Goal: Information Seeking & Learning: Learn about a topic

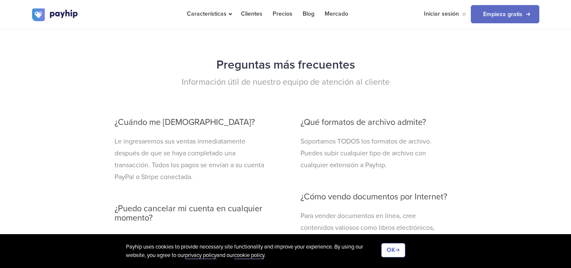
scroll to position [2344, 0]
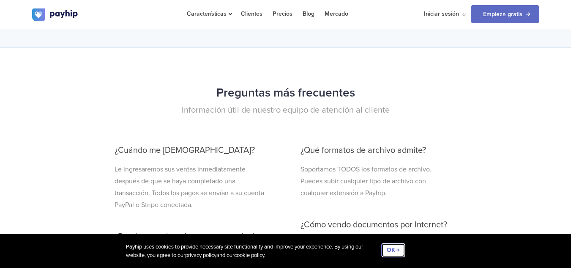
click at [390, 251] on button "OK" at bounding box center [393, 250] width 24 height 14
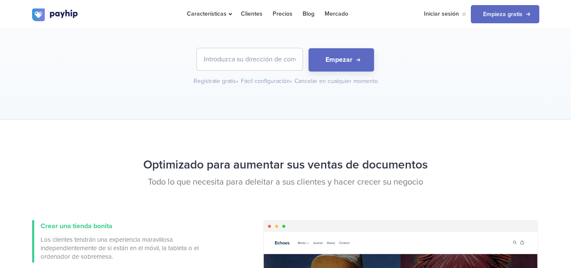
scroll to position [0, 0]
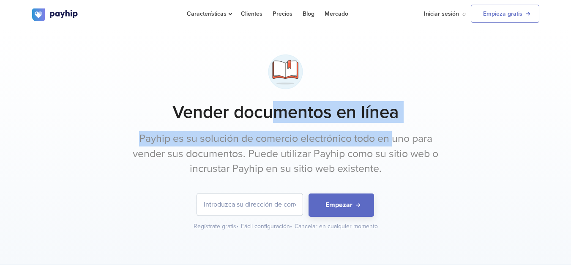
drag, startPoint x: 279, startPoint y: 112, endPoint x: 394, endPoint y: 126, distance: 115.9
click at [394, 126] on div "Vender documentos en línea Payhip es su solución de comercio electrónico todo e…" at bounding box center [285, 140] width 507 height 180
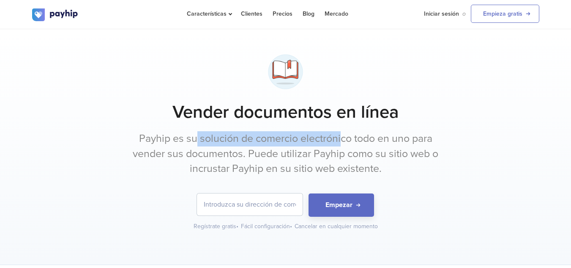
drag, startPoint x: 211, startPoint y: 137, endPoint x: 340, endPoint y: 135, distance: 129.0
click at [340, 135] on p "Payhip es su solución de comercio electrónico todo en uno para vender sus docum…" at bounding box center [285, 153] width 317 height 45
drag, startPoint x: 305, startPoint y: 143, endPoint x: 258, endPoint y: 145, distance: 47.4
click at [258, 145] on p "Payhip es su solución de comercio electrónico todo en uno para vender sus docum…" at bounding box center [285, 153] width 317 height 45
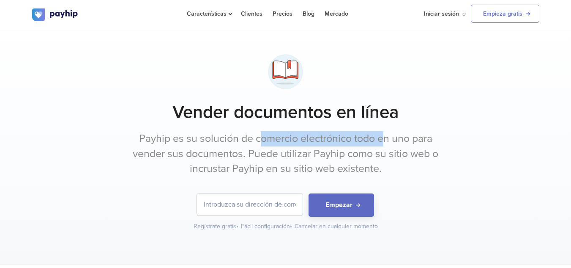
click at [258, 145] on p "Payhip es su solución de comercio electrónico todo en uno para vender sus docum…" at bounding box center [285, 153] width 317 height 45
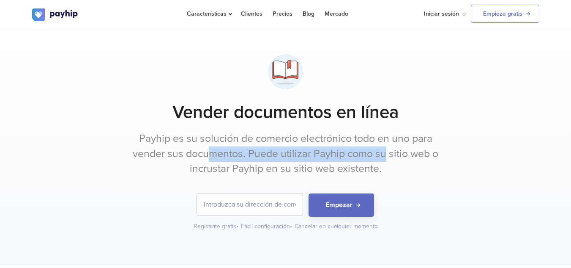
drag, startPoint x: 212, startPoint y: 151, endPoint x: 384, endPoint y: 157, distance: 172.2
click at [384, 157] on p "Payhip es su solución de comercio electrónico todo en uno para vender sus docum…" at bounding box center [285, 153] width 317 height 45
click at [385, 157] on p "Payhip es su solución de comercio electrónico todo en uno para vender sus docum…" at bounding box center [285, 153] width 317 height 45
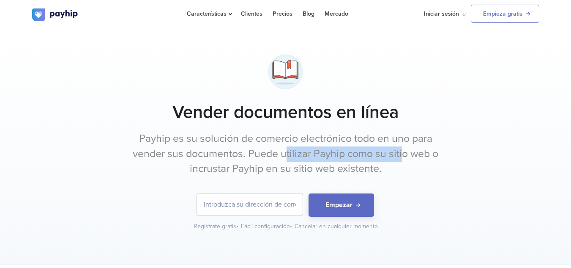
drag, startPoint x: 404, startPoint y: 154, endPoint x: 288, endPoint y: 158, distance: 116.4
click at [288, 158] on p "Payhip es su solución de comercio electrónico todo en uno para vender sus docum…" at bounding box center [285, 153] width 317 height 45
drag, startPoint x: 288, startPoint y: 158, endPoint x: 217, endPoint y: 162, distance: 71.2
click at [287, 158] on p "Payhip es su solución de comercio electrónico todo en uno para vender sus docum…" at bounding box center [285, 153] width 317 height 45
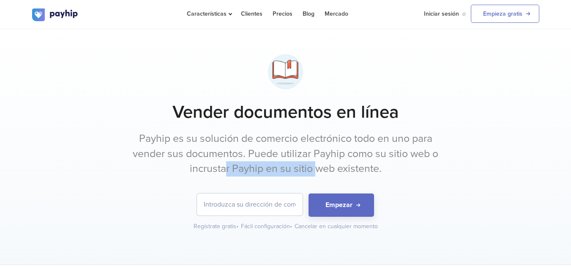
drag, startPoint x: 234, startPoint y: 168, endPoint x: 315, endPoint y: 168, distance: 81.2
click at [315, 168] on p "Payhip es su solución de comercio electrónico todo en uno para vender sus docum…" at bounding box center [285, 153] width 317 height 45
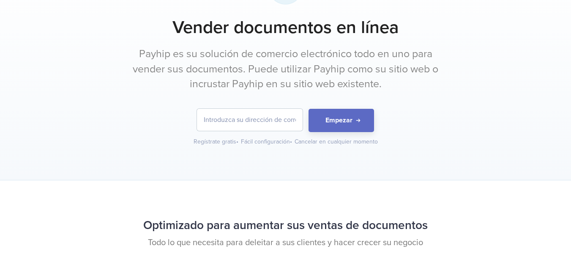
scroll to position [169, 0]
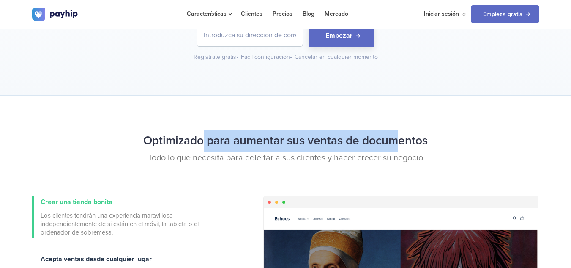
drag, startPoint x: 203, startPoint y: 144, endPoint x: 399, endPoint y: 135, distance: 196.5
click at [399, 135] on h2 "Optimizado para aumentar sus ventas de documentos" at bounding box center [285, 140] width 507 height 22
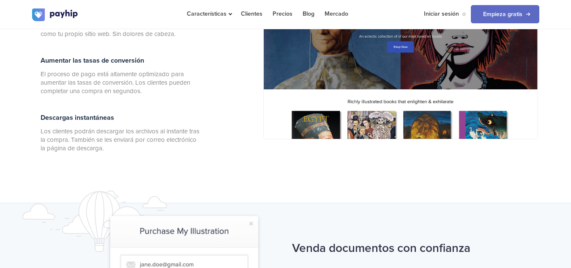
scroll to position [550, 0]
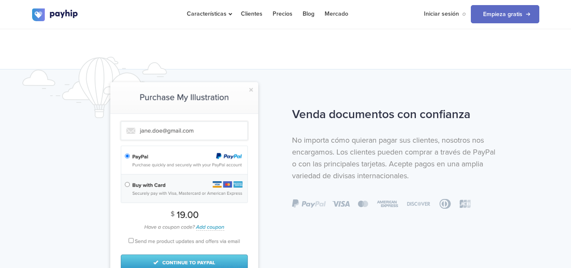
drag, startPoint x: 365, startPoint y: 113, endPoint x: 442, endPoint y: 113, distance: 77.0
click at [442, 113] on h2 "Venda documentos con confianza" at bounding box center [394, 114] width 204 height 22
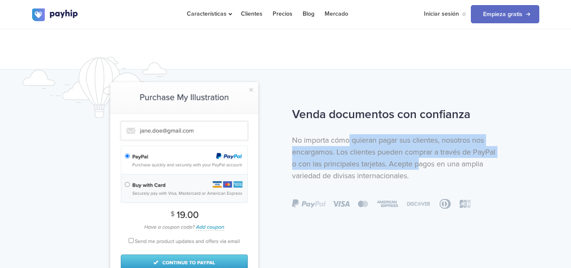
drag, startPoint x: 351, startPoint y: 143, endPoint x: 444, endPoint y: 167, distance: 96.3
click at [444, 167] on p "No importa cómo quieran pagar sus clientes, nosotros nos encargamos. Los client…" at bounding box center [394, 157] width 204 height 47
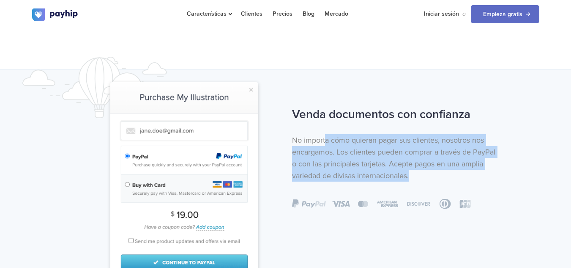
drag, startPoint x: 417, startPoint y: 170, endPoint x: 325, endPoint y: 138, distance: 97.6
click at [325, 138] on p "No importa cómo quieran pagar sus clientes, nosotros nos encargamos. Los client…" at bounding box center [394, 157] width 204 height 47
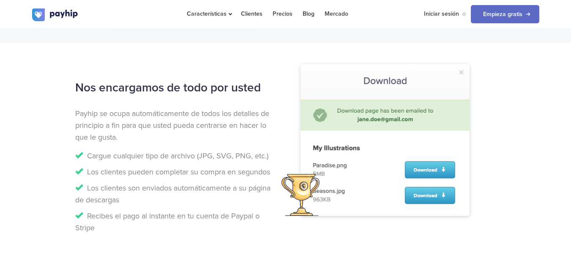
scroll to position [804, 0]
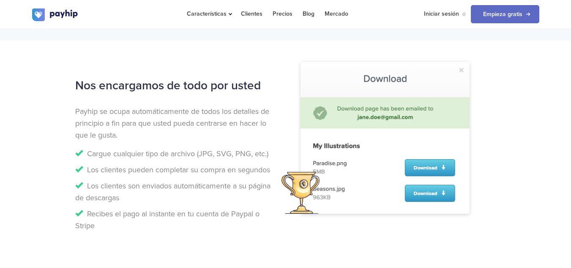
drag, startPoint x: 136, startPoint y: 82, endPoint x: 241, endPoint y: 85, distance: 105.3
click at [241, 85] on h2 "Nos encargamos de todo por usted" at bounding box center [177, 85] width 204 height 22
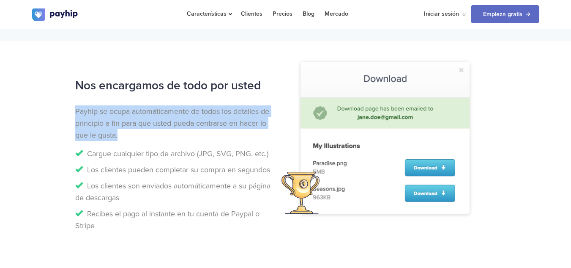
drag, startPoint x: 77, startPoint y: 110, endPoint x: 148, endPoint y: 138, distance: 75.9
click at [148, 138] on p "Payhip se ocupa automáticamente de todos los detalles de principio a fin para q…" at bounding box center [177, 123] width 204 height 36
click at [147, 138] on p "Payhip se ocupa automáticamente de todos los detalles de principio a fin para q…" at bounding box center [177, 123] width 204 height 36
drag, startPoint x: 124, startPoint y: 136, endPoint x: 73, endPoint y: 112, distance: 56.4
click at [73, 112] on div "Nos encargamos de todo por usted Payhip se ocupa automáticamente de todos los d…" at bounding box center [177, 154] width 217 height 161
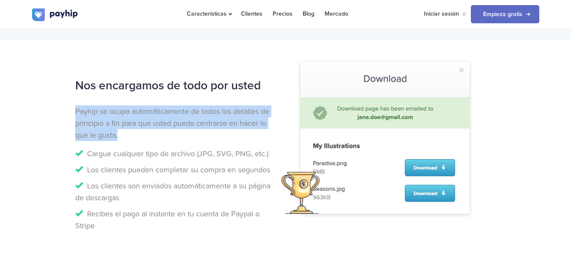
click at [73, 112] on div "Nos encargamos de todo por usted Payhip se ocupa automáticamente de todos los d…" at bounding box center [177, 154] width 217 height 161
drag, startPoint x: 73, startPoint y: 110, endPoint x: 136, endPoint y: 134, distance: 67.1
click at [136, 134] on div "Nos encargamos de todo por usted Payhip se ocupa automáticamente de todos los d…" at bounding box center [177, 154] width 217 height 161
click at [136, 134] on p "Payhip se ocupa automáticamente de todos los detalles de principio a fin para q…" at bounding box center [177, 123] width 204 height 36
drag, startPoint x: 126, startPoint y: 134, endPoint x: 68, endPoint y: 109, distance: 63.1
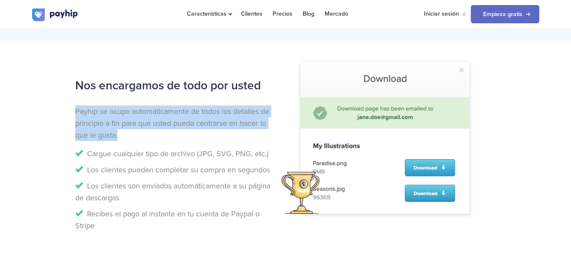
click at [68, 109] on div "Nos encargamos de todo por usted Payhip se ocupa automáticamente de todos los d…" at bounding box center [286, 154] width 520 height 161
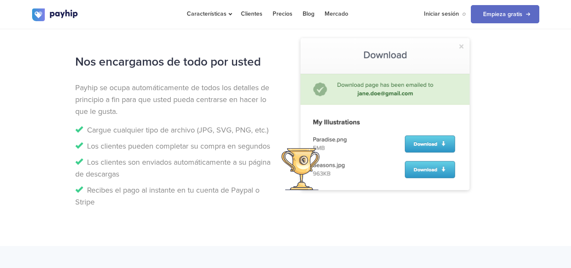
scroll to position [846, 0]
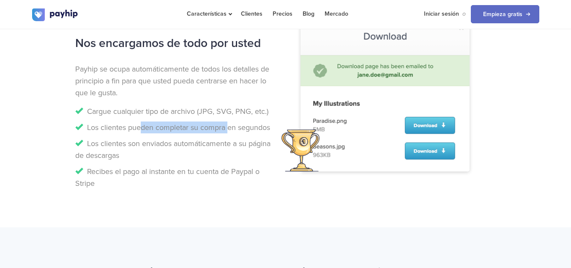
drag, startPoint x: 139, startPoint y: 128, endPoint x: 229, endPoint y: 125, distance: 90.1
click at [229, 125] on li "Los clientes pueden completar su compra en segundos" at bounding box center [177, 127] width 204 height 12
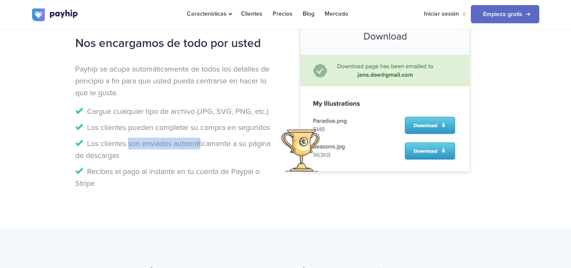
drag, startPoint x: 128, startPoint y: 143, endPoint x: 202, endPoint y: 143, distance: 73.6
click at [202, 143] on li "Los clientes son enviados automáticamente a su página de descargas" at bounding box center [177, 149] width 204 height 24
drag, startPoint x: 232, startPoint y: 144, endPoint x: 131, endPoint y: 145, distance: 101.1
click at [131, 145] on li "Los clientes son enviados automáticamente a su página de descargas" at bounding box center [177, 149] width 204 height 24
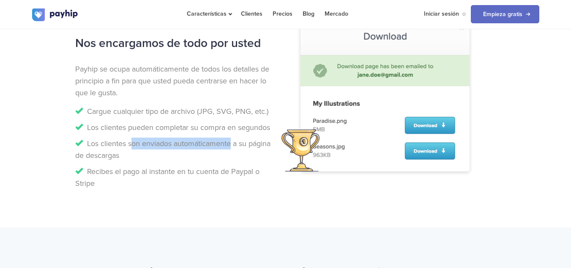
click at [131, 145] on li "Los clientes son enviados automáticamente a su página de descargas" at bounding box center [177, 149] width 204 height 24
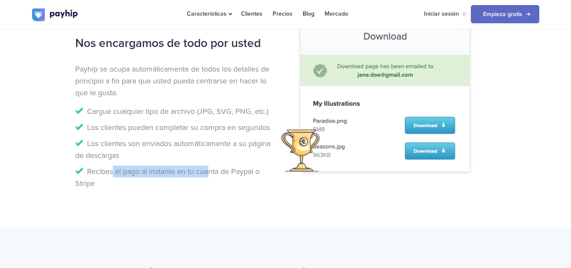
drag, startPoint x: 112, startPoint y: 167, endPoint x: 206, endPoint y: 173, distance: 93.2
click at [206, 173] on li "Recibes el pago al instante en tu cuenta de Paypal o Stripe" at bounding box center [177, 177] width 204 height 24
drag, startPoint x: 237, startPoint y: 173, endPoint x: 156, endPoint y: 170, distance: 81.2
click at [156, 170] on li "Recibes el pago al instante en tu cuenta de Paypal o Stripe" at bounding box center [177, 177] width 204 height 24
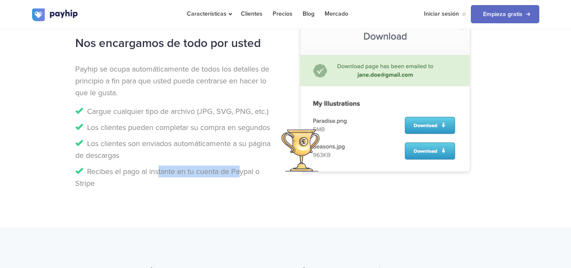
click at [156, 170] on li "Recibes el pago al instante en tu cuenta de Paypal o Stripe" at bounding box center [177, 177] width 204 height 24
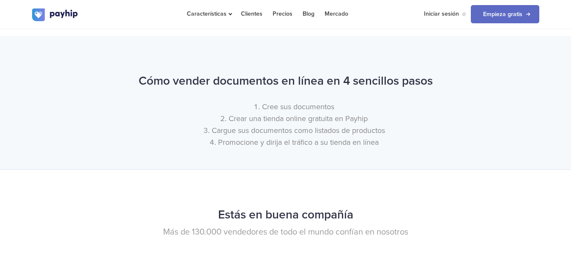
scroll to position [1057, 0]
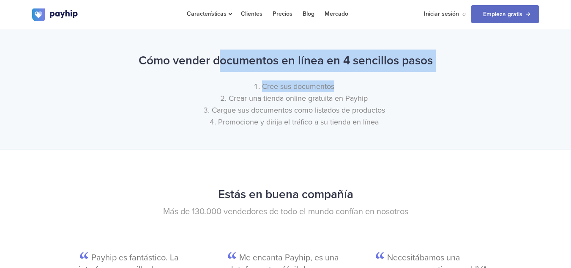
drag, startPoint x: 241, startPoint y: 62, endPoint x: 350, endPoint y: 73, distance: 109.2
click at [350, 73] on div "Cómo vender documentos en línea en 4 sencillos pasos Cree sus documentos Crear …" at bounding box center [286, 90] width 520 height 82
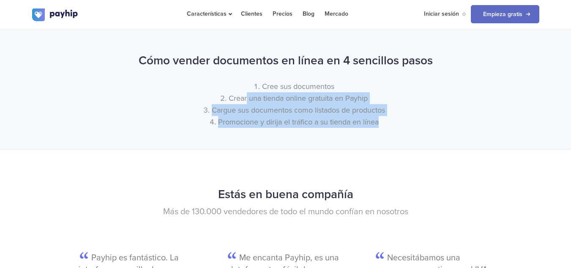
drag, startPoint x: 247, startPoint y: 99, endPoint x: 386, endPoint y: 123, distance: 141.3
click at [386, 123] on ol "Cree sus documentos Crear una tienda online gratuita en Payhip Cargue sus docum…" at bounding box center [285, 103] width 507 height 47
drag, startPoint x: 386, startPoint y: 123, endPoint x: 372, endPoint y: 123, distance: 14.0
click at [386, 123] on li "Promocione y dirija el tráfico a su tienda en línea" at bounding box center [294, 122] width 491 height 12
drag, startPoint x: 325, startPoint y: 118, endPoint x: 320, endPoint y: 118, distance: 4.7
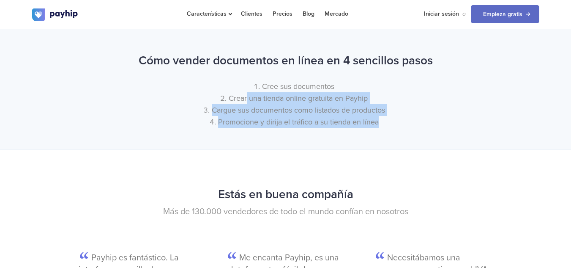
click at [324, 118] on li "Promocione y dirija el tráfico a su tienda en línea" at bounding box center [294, 122] width 491 height 12
click at [238, 107] on li "Cargue sus documentos como listados de productos" at bounding box center [294, 110] width 491 height 12
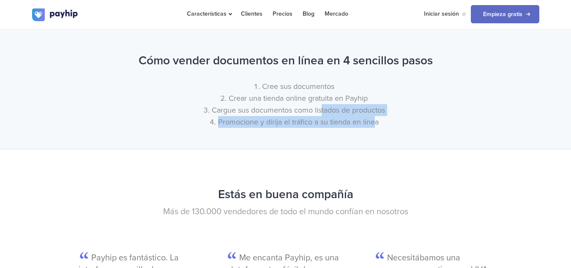
drag, startPoint x: 336, startPoint y: 108, endPoint x: 376, endPoint y: 119, distance: 41.5
click at [376, 119] on ol "Cree sus documentos Crear una tienda online gratuita en Payhip Cargue sus docum…" at bounding box center [285, 103] width 507 height 47
click at [376, 119] on li "Promocione y dirija el tráfico a su tienda en línea" at bounding box center [294, 122] width 491 height 12
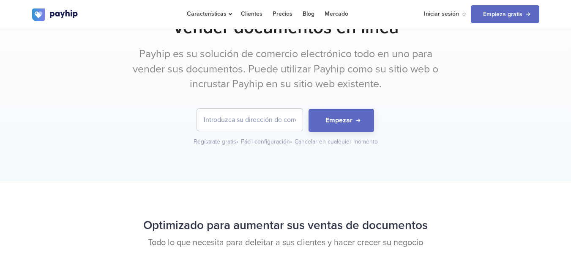
scroll to position [0, 0]
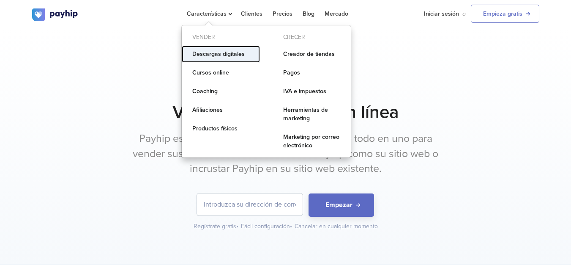
click at [222, 55] on link "Descargas digitales" at bounding box center [221, 54] width 78 height 17
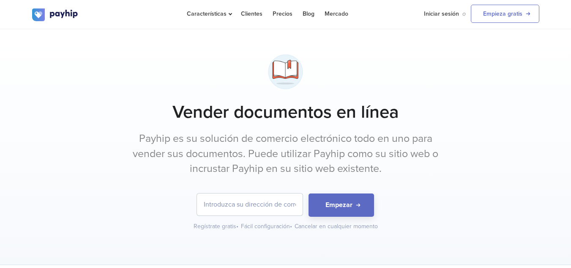
click at [496, 91] on div at bounding box center [285, 71] width 507 height 43
drag, startPoint x: 218, startPoint y: 137, endPoint x: 322, endPoint y: 141, distance: 104.1
click at [322, 141] on p "Payhip es su solución de comercio electrónico todo en uno para vender sus docum…" at bounding box center [285, 153] width 317 height 45
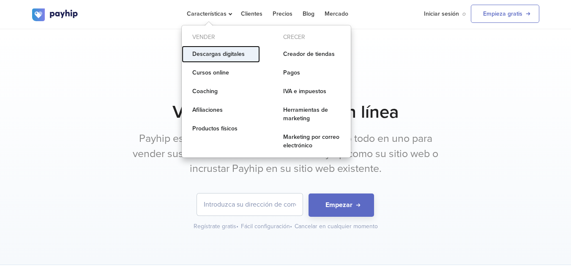
click at [233, 55] on link "Descargas digitales" at bounding box center [221, 54] width 78 height 17
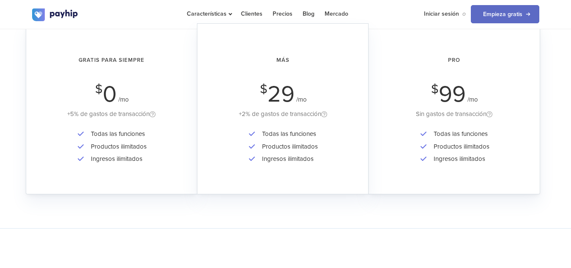
scroll to position [1522, 0]
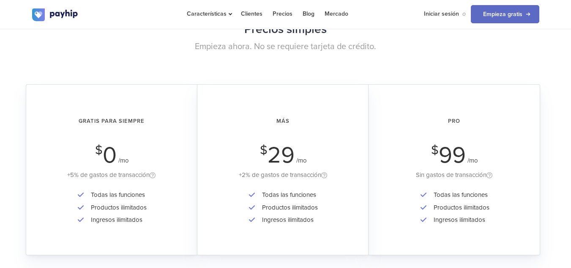
drag, startPoint x: 293, startPoint y: 133, endPoint x: 285, endPoint y: 132, distance: 7.2
click at [292, 132] on div "Más $ 29 /mo +2% de gastos de transacción" at bounding box center [282, 145] width 147 height 70
drag, startPoint x: 93, startPoint y: 192, endPoint x: 135, endPoint y: 191, distance: 41.5
click at [135, 191] on li "Todas las funciones" at bounding box center [117, 195] width 60 height 12
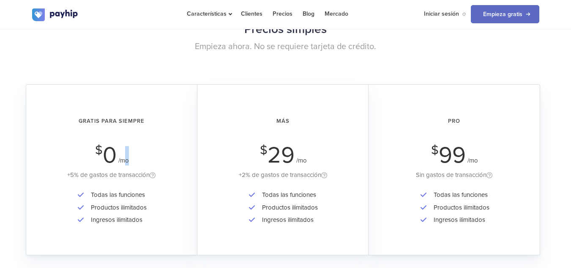
drag, startPoint x: 124, startPoint y: 160, endPoint x: 137, endPoint y: 160, distance: 12.3
click at [137, 160] on div "Gratis para siempre $ 0 /mo +5% de gastos de transacción" at bounding box center [112, 145] width 148 height 70
drag, startPoint x: 135, startPoint y: 119, endPoint x: 101, endPoint y: 118, distance: 33.4
click at [101, 118] on h2 "Gratis para siempre" at bounding box center [112, 121] width 148 height 22
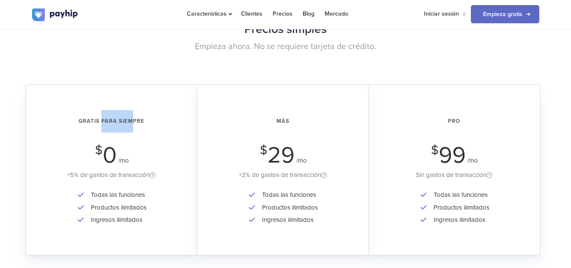
click at [101, 118] on h2 "Gratis para siempre" at bounding box center [112, 121] width 148 height 22
drag, startPoint x: 123, startPoint y: 206, endPoint x: 147, endPoint y: 228, distance: 32.1
click at [147, 228] on div "Todas las funciones Productos ilimitados Ingresos ilimitados" at bounding box center [112, 213] width 148 height 49
click at [146, 227] on div "Todas las funciones Productos ilimitados Ingresos ilimitados" at bounding box center [112, 213] width 148 height 49
click at [106, 171] on div "+5% de gastos de transacción" at bounding box center [112, 175] width 148 height 11
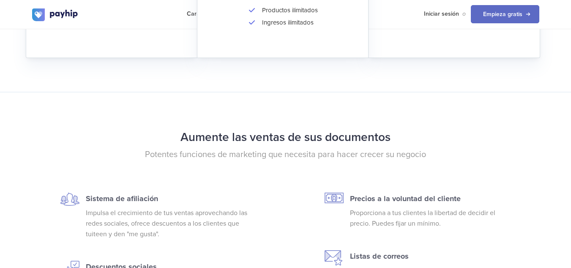
scroll to position [1819, 0]
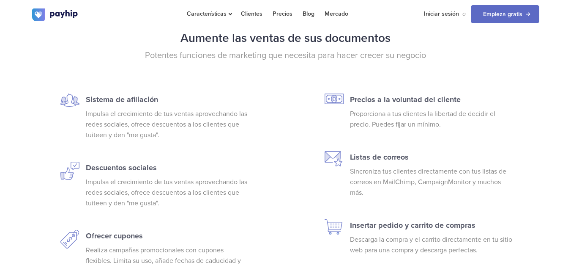
drag, startPoint x: 139, startPoint y: 111, endPoint x: 196, endPoint y: 141, distance: 64.9
click at [197, 141] on div "Sistema de afiliación Impulsa el crecimiento de tus ventas aprovechando las red…" at bounding box center [169, 218] width 178 height 251
click at [196, 141] on div "Sistema de afiliación Impulsa el crecimiento de tus ventas aprovechando las red…" at bounding box center [169, 218] width 178 height 251
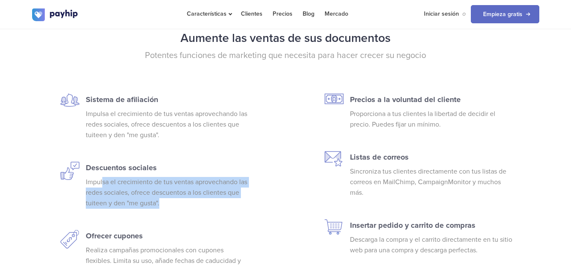
drag, startPoint x: 101, startPoint y: 184, endPoint x: 163, endPoint y: 203, distance: 64.3
click at [163, 203] on p "Impulsa el crecimiento de tus ventas aprovechando las redes sociales, ofrece de…" at bounding box center [168, 193] width 165 height 32
drag, startPoint x: 160, startPoint y: 202, endPoint x: 110, endPoint y: 181, distance: 53.6
click at [110, 181] on p "Impulsa el crecimiento de tus ventas aprovechando las redes sociales, ofrece de…" at bounding box center [168, 193] width 165 height 32
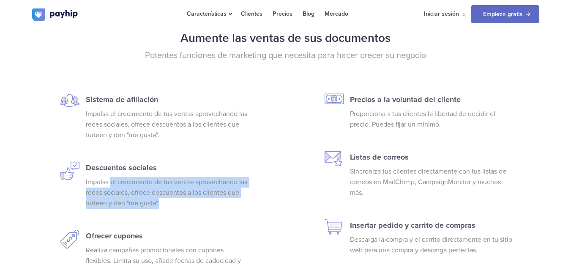
click at [110, 181] on p "Impulsa el crecimiento de tus ventas aprovechando las redes sociales, ofrece de…" at bounding box center [168, 193] width 165 height 32
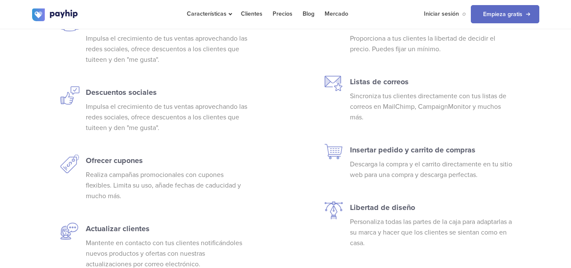
scroll to position [1903, 0]
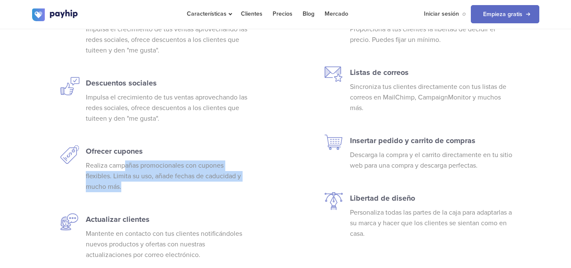
drag, startPoint x: 123, startPoint y: 167, endPoint x: 160, endPoint y: 186, distance: 41.2
click at [160, 186] on p "Realiza campañas promocionales con cupones flexibles. Limita su uso, añade fech…" at bounding box center [168, 176] width 165 height 32
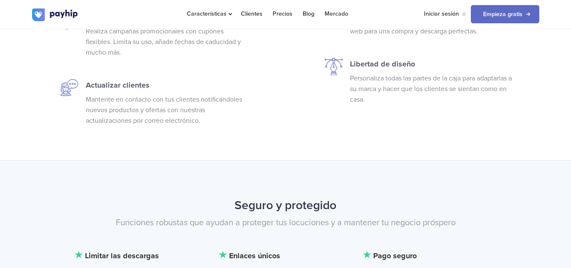
scroll to position [2115, 0]
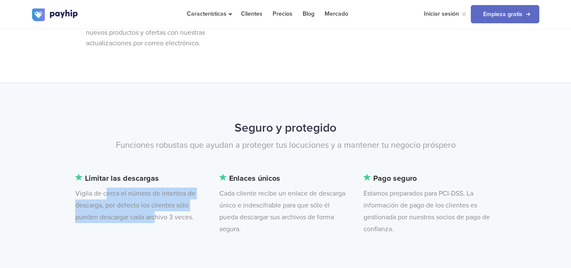
drag, startPoint x: 103, startPoint y: 194, endPoint x: 153, endPoint y: 215, distance: 53.8
click at [153, 215] on li "Limitar las descargas Vigila de cerca el número de intentos de descarga, por de…" at bounding box center [140, 197] width 130 height 51
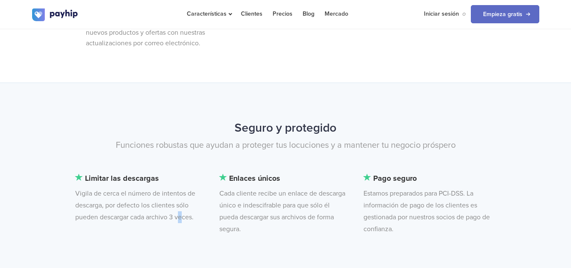
click at [177, 217] on li "Limitar las descargas Vigila de cerca el número de intentos de descarga, por de…" at bounding box center [140, 197] width 130 height 51
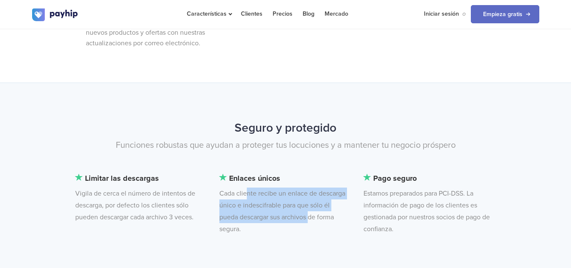
drag, startPoint x: 244, startPoint y: 192, endPoint x: 307, endPoint y: 215, distance: 67.4
click at [307, 215] on li "Enlaces únicos Cada cliente recibe un enlace de descarga único e indescifrable …" at bounding box center [284, 203] width 130 height 63
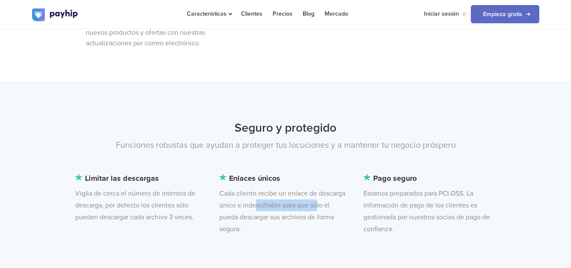
drag, startPoint x: 253, startPoint y: 205, endPoint x: 315, endPoint y: 203, distance: 61.4
click at [315, 203] on li "Enlaces únicos Cada cliente recibe un enlace de descarga único e indescifrable …" at bounding box center [284, 203] width 130 height 63
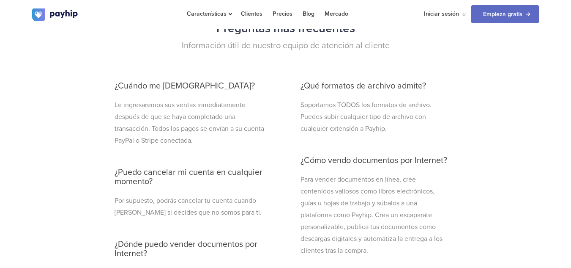
scroll to position [2411, 0]
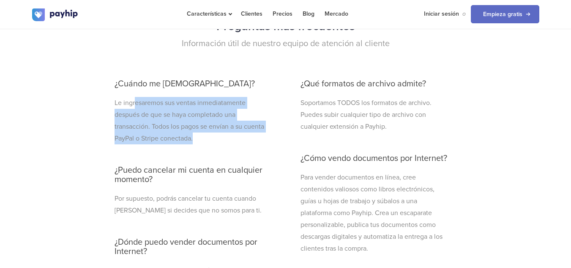
drag, startPoint x: 134, startPoint y: 102, endPoint x: 198, endPoint y: 138, distance: 73.3
click at [198, 138] on p "Le ingresaremos sus ventas inmediatamente después de que se haya completado una…" at bounding box center [193, 120] width 156 height 47
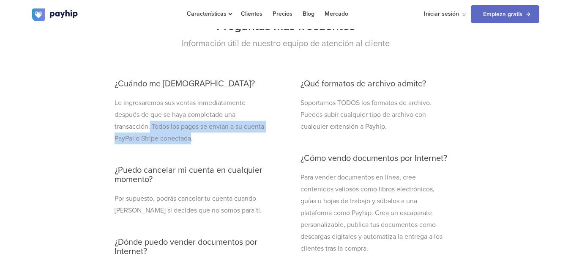
drag, startPoint x: 190, startPoint y: 137, endPoint x: 150, endPoint y: 126, distance: 41.1
click at [150, 126] on p "Le ingresaremos sus ventas inmediatamente después de que se haya completado una…" at bounding box center [193, 120] width 156 height 47
drag, startPoint x: 148, startPoint y: 126, endPoint x: 205, endPoint y: 137, distance: 58.1
click at [205, 137] on p "Le ingresaremos sus ventas inmediatamente después de que se haya completado una…" at bounding box center [193, 120] width 156 height 47
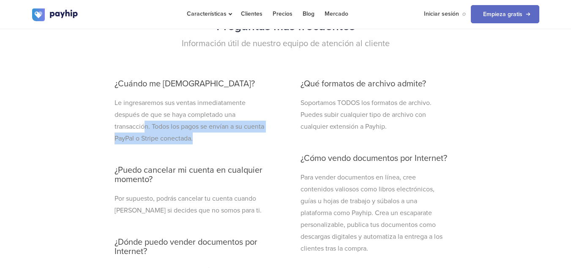
click at [205, 137] on p "Le ingresaremos sus ventas inmediatamente después de que se haya completado una…" at bounding box center [193, 120] width 156 height 47
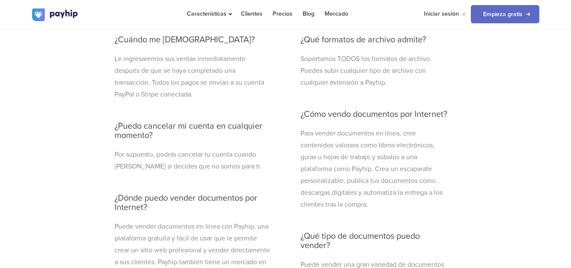
scroll to position [2495, 0]
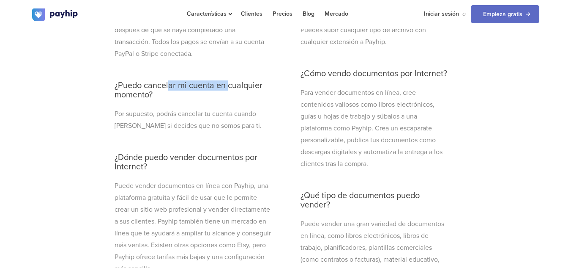
drag, startPoint x: 187, startPoint y: 82, endPoint x: 227, endPoint y: 85, distance: 40.3
click at [227, 85] on h3 "¿Puedo cancelar mi cuenta en cualquier momento?" at bounding box center [193, 90] width 156 height 19
drag, startPoint x: 163, startPoint y: 158, endPoint x: 214, endPoint y: 160, distance: 50.4
click at [214, 160] on h3 "¿Dónde puedo vender documentos por Internet?" at bounding box center [193, 162] width 156 height 19
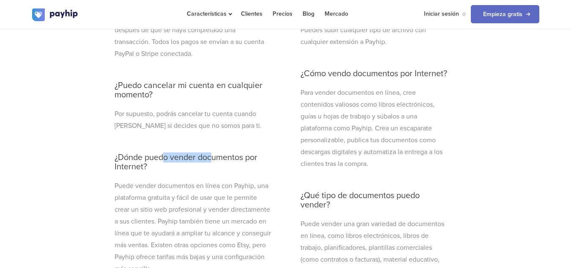
click at [214, 160] on h3 "¿Dónde puedo vender documentos por Internet?" at bounding box center [193, 162] width 156 height 19
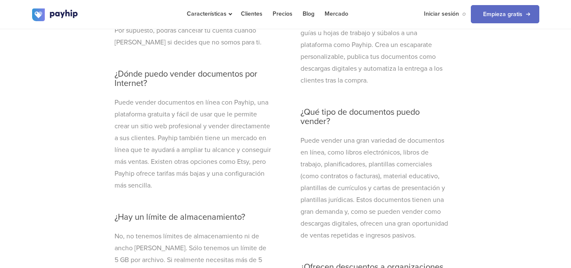
scroll to position [2580, 0]
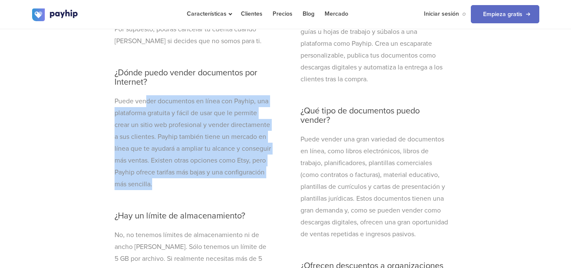
drag, startPoint x: 145, startPoint y: 101, endPoint x: 207, endPoint y: 184, distance: 103.6
click at [207, 184] on p "Puede vender documentos en línea con Payhip, una plataforma gratuita y fácil de…" at bounding box center [193, 142] width 156 height 95
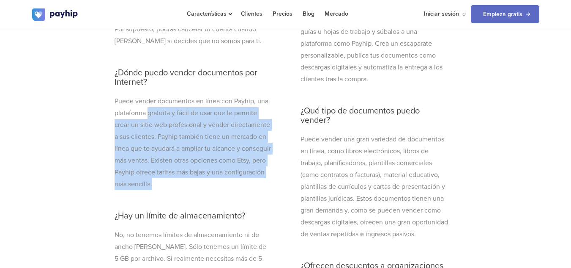
drag, startPoint x: 201, startPoint y: 185, endPoint x: 148, endPoint y: 108, distance: 93.4
click at [148, 108] on p "Puede vender documentos en línea con Payhip, una plataforma gratuita y fácil de…" at bounding box center [193, 142] width 156 height 95
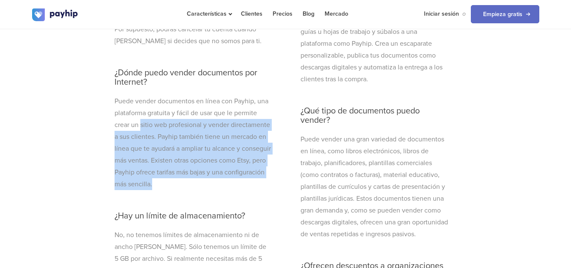
drag, startPoint x: 140, startPoint y: 124, endPoint x: 210, endPoint y: 184, distance: 91.5
click at [210, 184] on p "Puede vender documentos en línea con Payhip, una plataforma gratuita y fácil de…" at bounding box center [193, 142] width 156 height 95
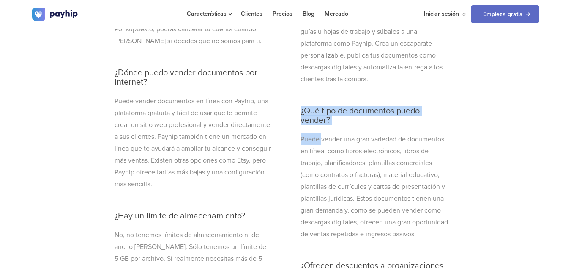
drag, startPoint x: 322, startPoint y: 125, endPoint x: 300, endPoint y: 109, distance: 27.5
click at [300, 109] on div "¿Qué formatos de archivo admite? Soportamos TODOS los formatos de archivo. Pued…" at bounding box center [375, 182] width 162 height 562
click at [301, 109] on h3 "¿Qué tipo de documentos puedo vender?" at bounding box center [375, 115] width 149 height 19
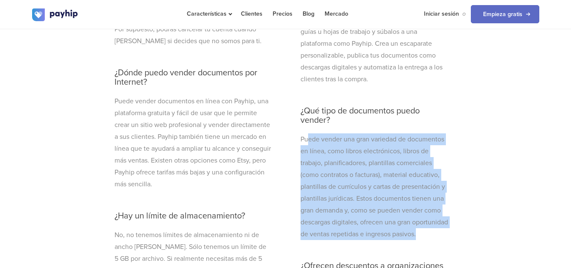
drag, startPoint x: 307, startPoint y: 139, endPoint x: 436, endPoint y: 242, distance: 164.5
click at [436, 240] on p "Puede vender una gran variedad de documentos en línea, como libros electrónicos…" at bounding box center [375, 186] width 149 height 107
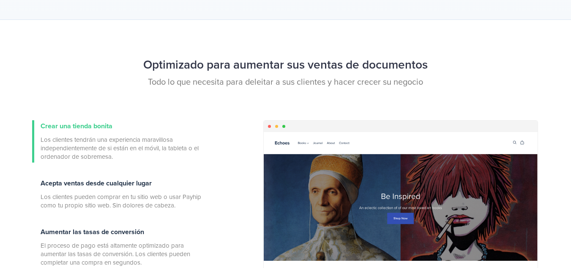
scroll to position [0, 0]
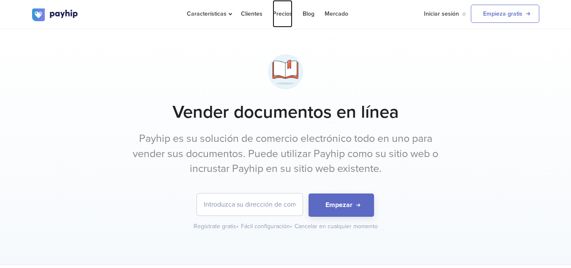
click at [278, 14] on link "Precios" at bounding box center [283, 13] width 20 height 27
